Goal: Check status

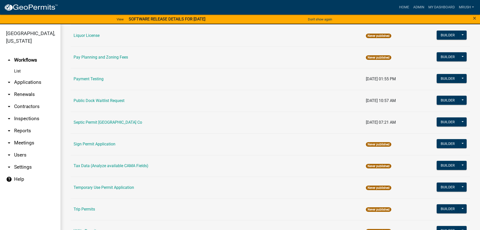
scroll to position [244, 0]
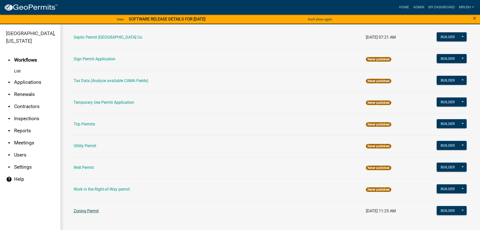
click at [94, 209] on link "Zoning Permit" at bounding box center [86, 210] width 25 height 5
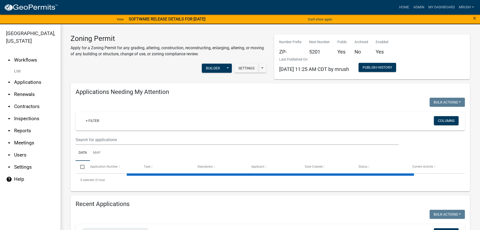
scroll to position [77, 0]
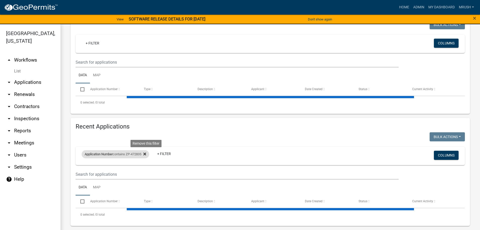
click at [146, 154] on icon at bounding box center [144, 153] width 3 height 3
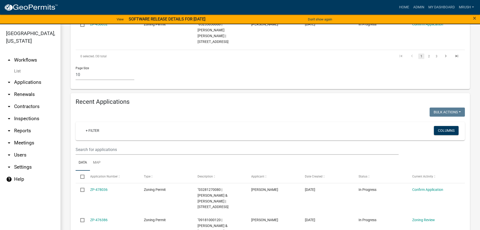
scroll to position [412, 0]
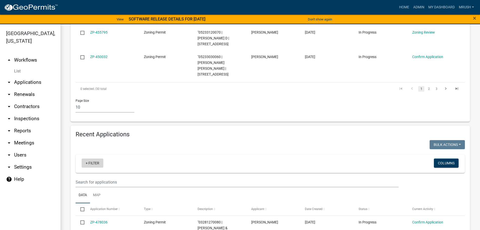
click at [88, 158] on link "+ Filter" at bounding box center [93, 162] width 22 height 9
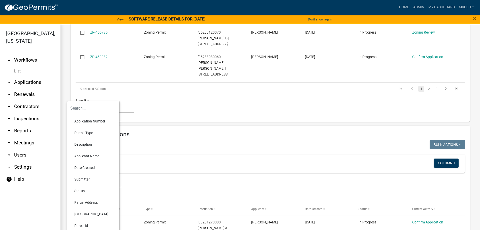
click at [87, 120] on li "Application Number" at bounding box center [93, 121] width 46 height 12
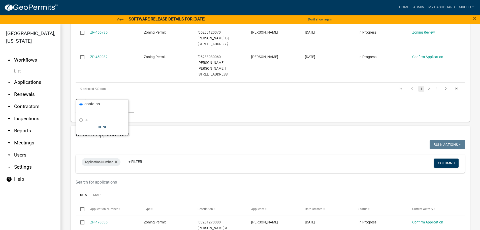
click at [88, 112] on input "text" at bounding box center [102, 112] width 46 height 10
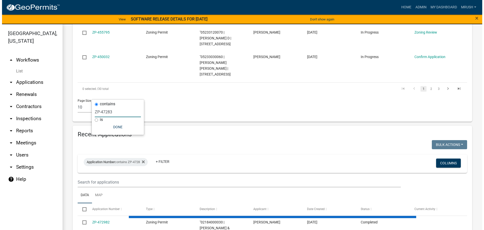
scroll to position [377, 0]
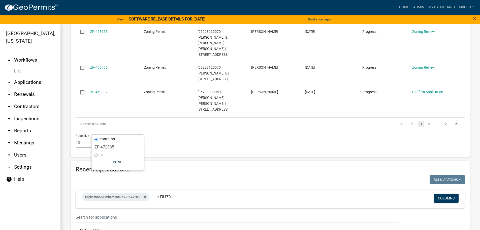
type input "ZP-472835"
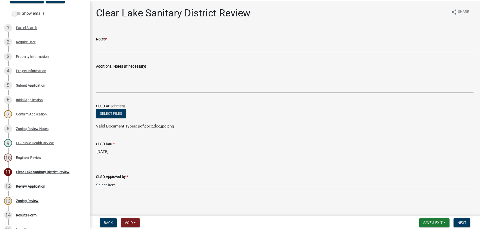
scroll to position [72, 0]
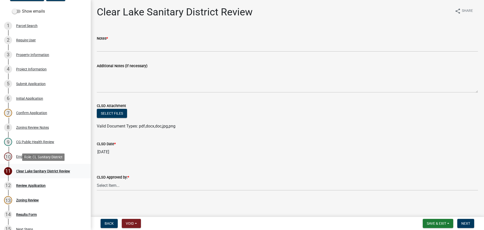
click at [58, 171] on div "Clear Lake Sanitary District Review" at bounding box center [43, 171] width 54 height 4
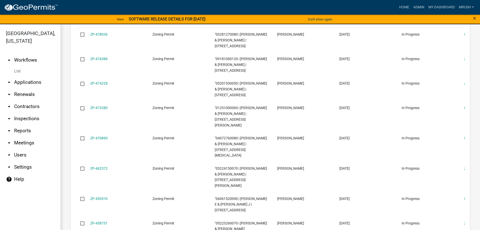
scroll to position [146, 0]
